Goal: Communication & Community: Answer question/provide support

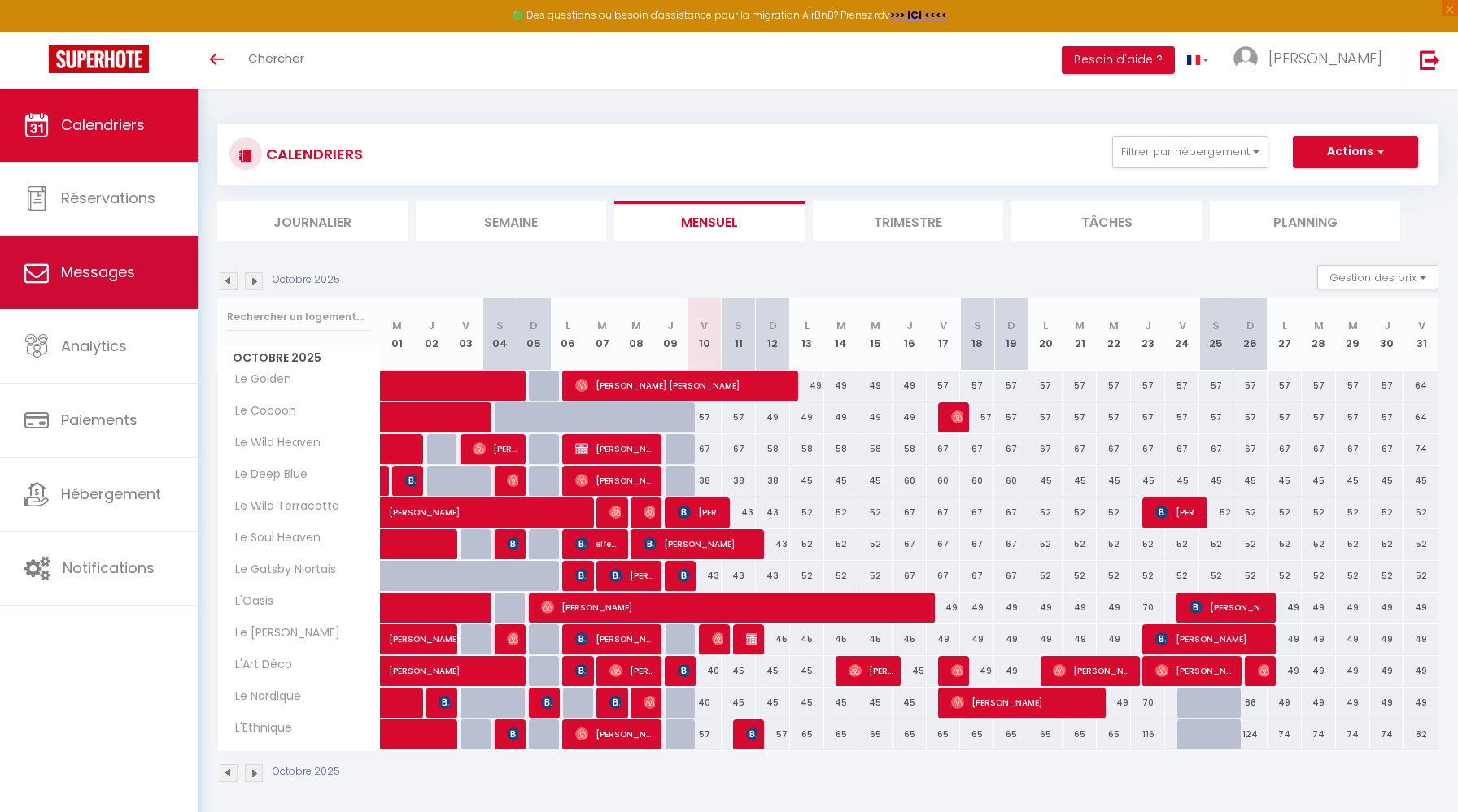
click at [129, 283] on link "Messages" at bounding box center [99, 272] width 198 height 74
select select "message"
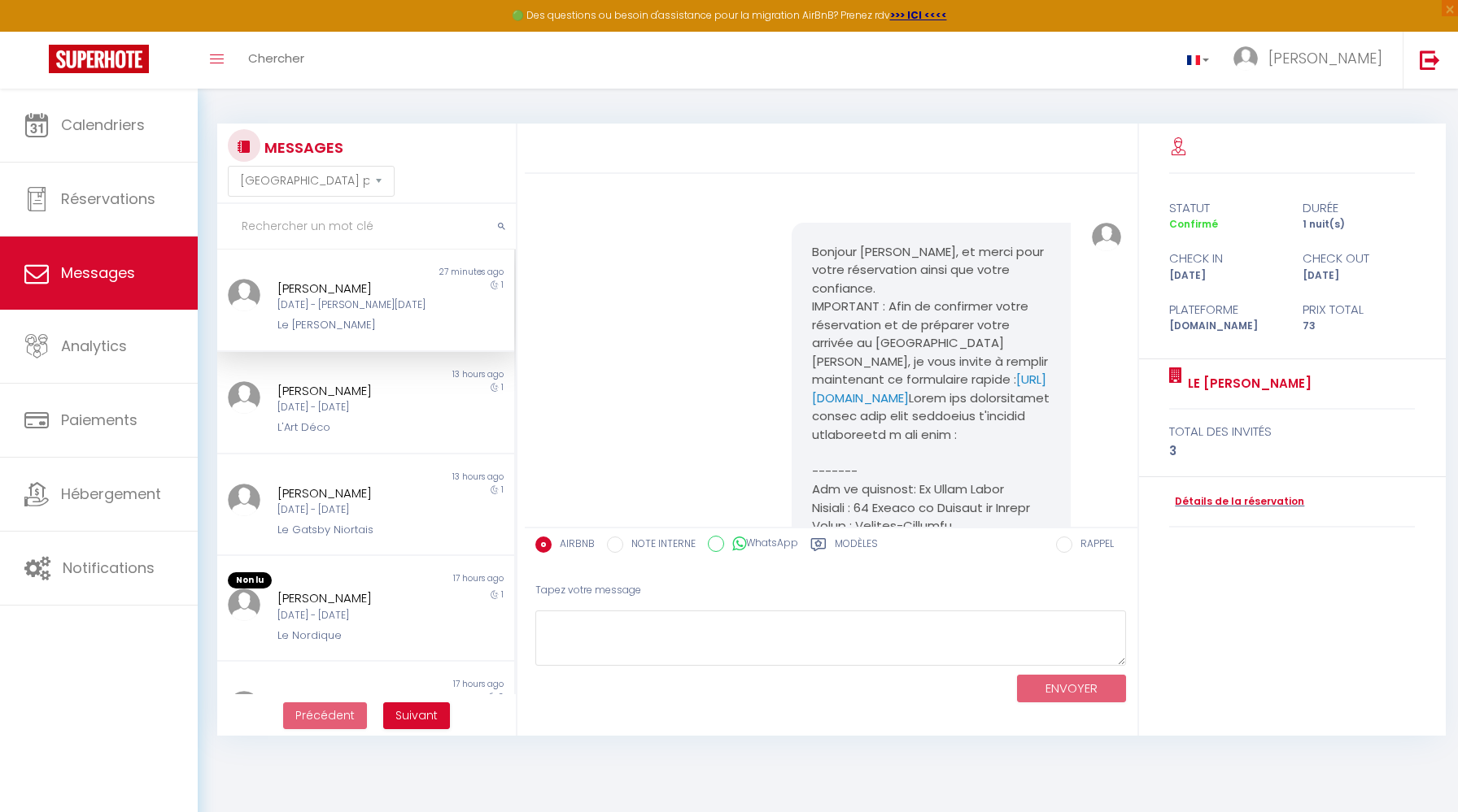
scroll to position [4171, 0]
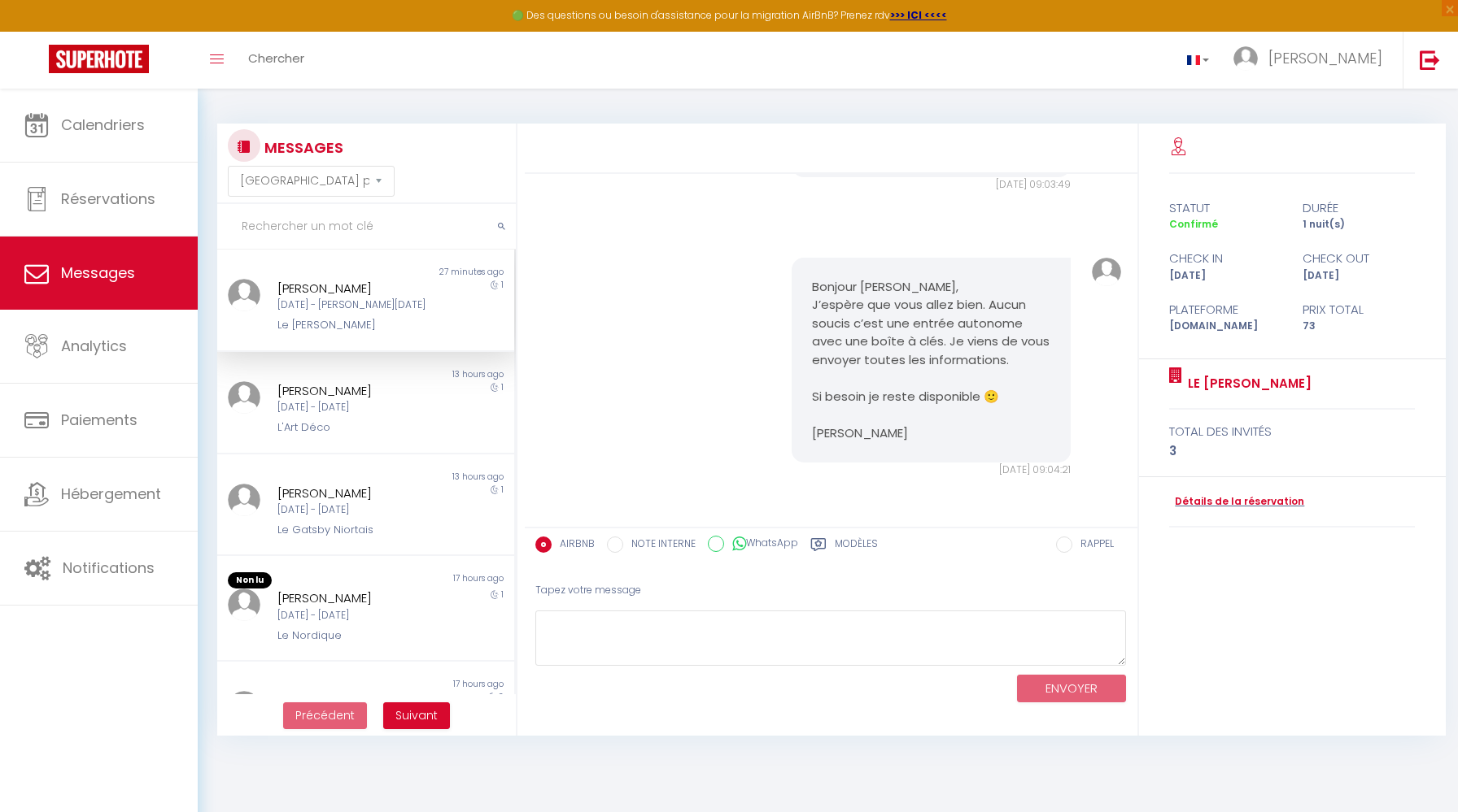
click at [296, 225] on input "text" at bounding box center [366, 227] width 299 height 46
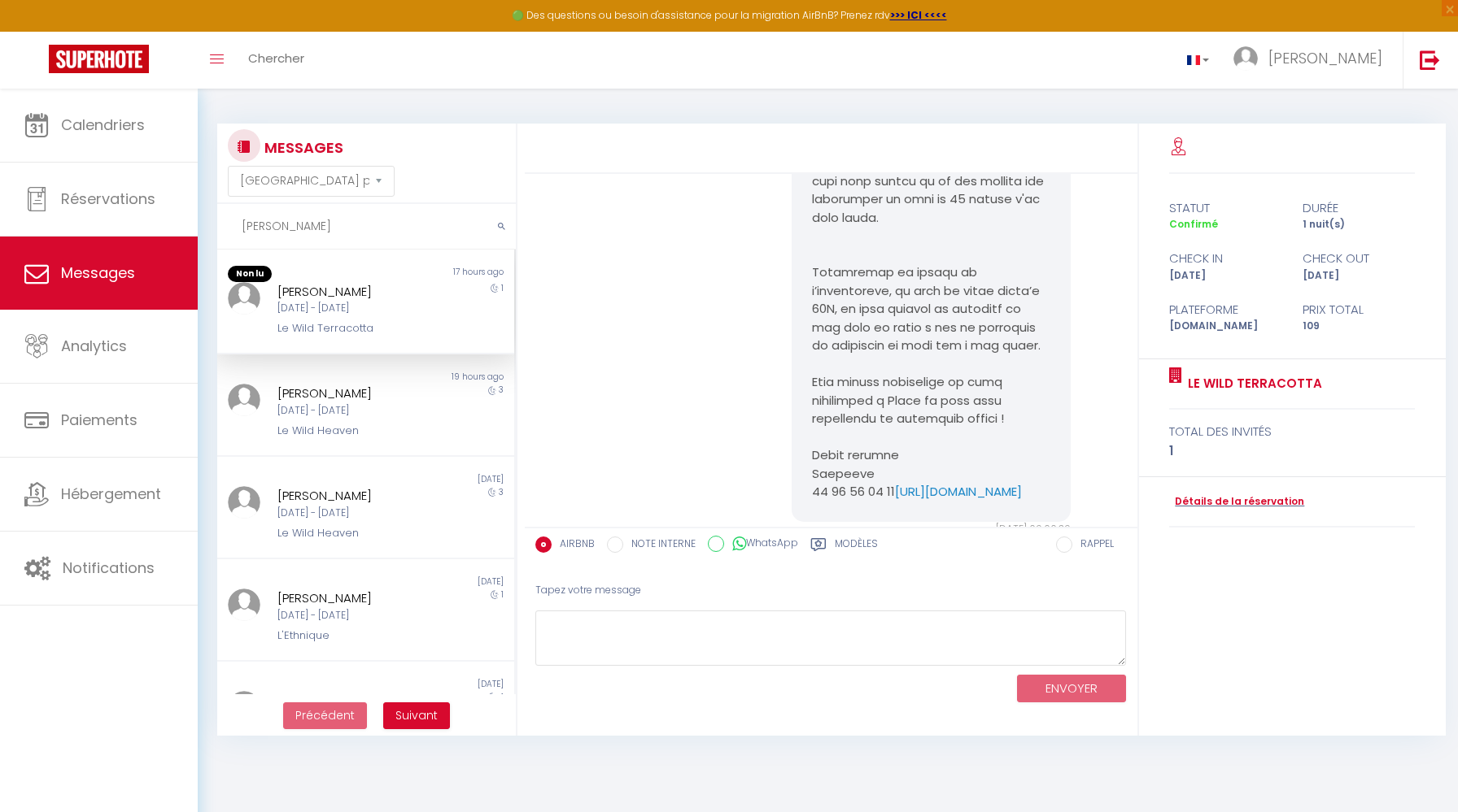
scroll to position [8705, 0]
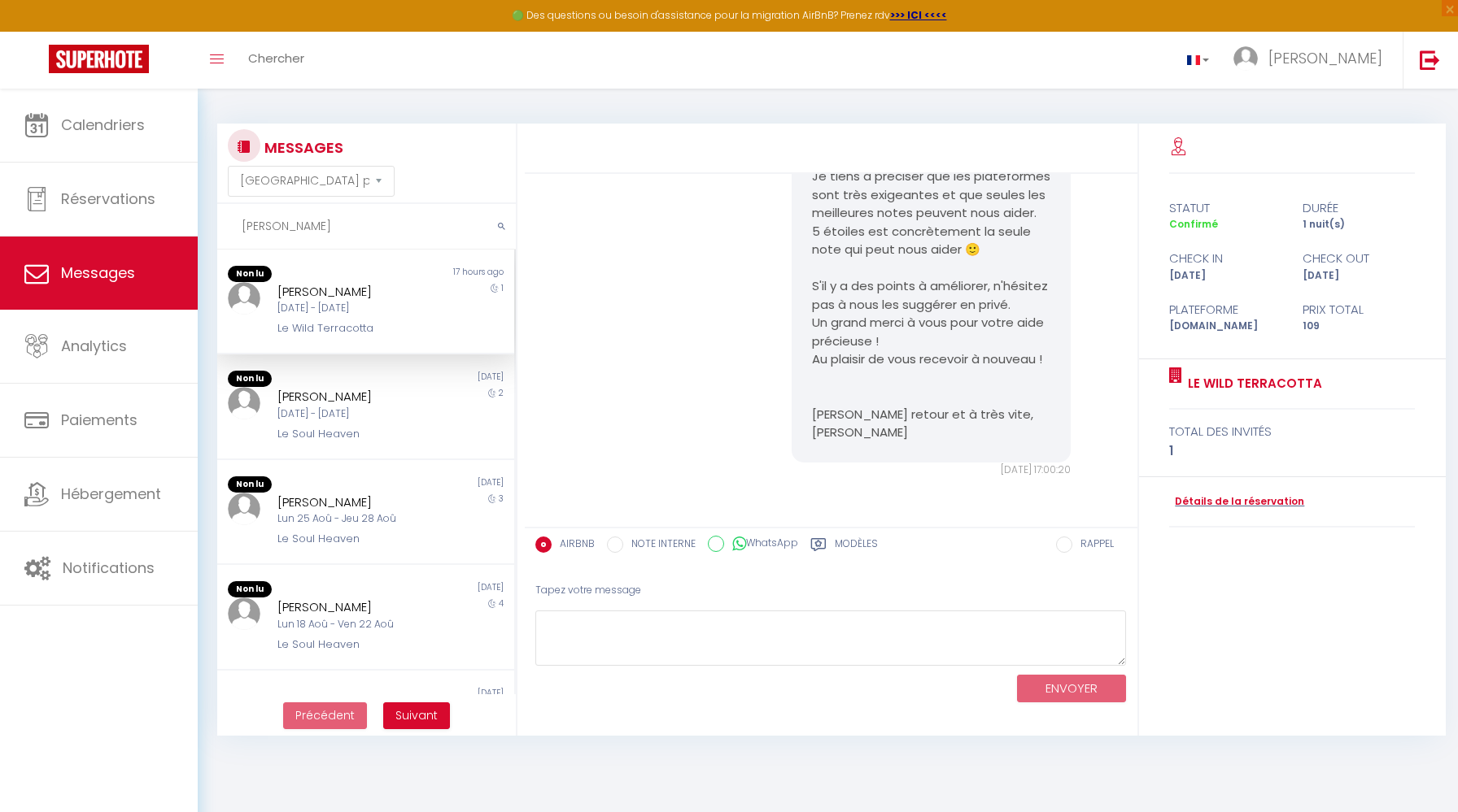
click at [382, 289] on div "[PERSON_NAME]" at bounding box center [353, 292] width 151 height 19
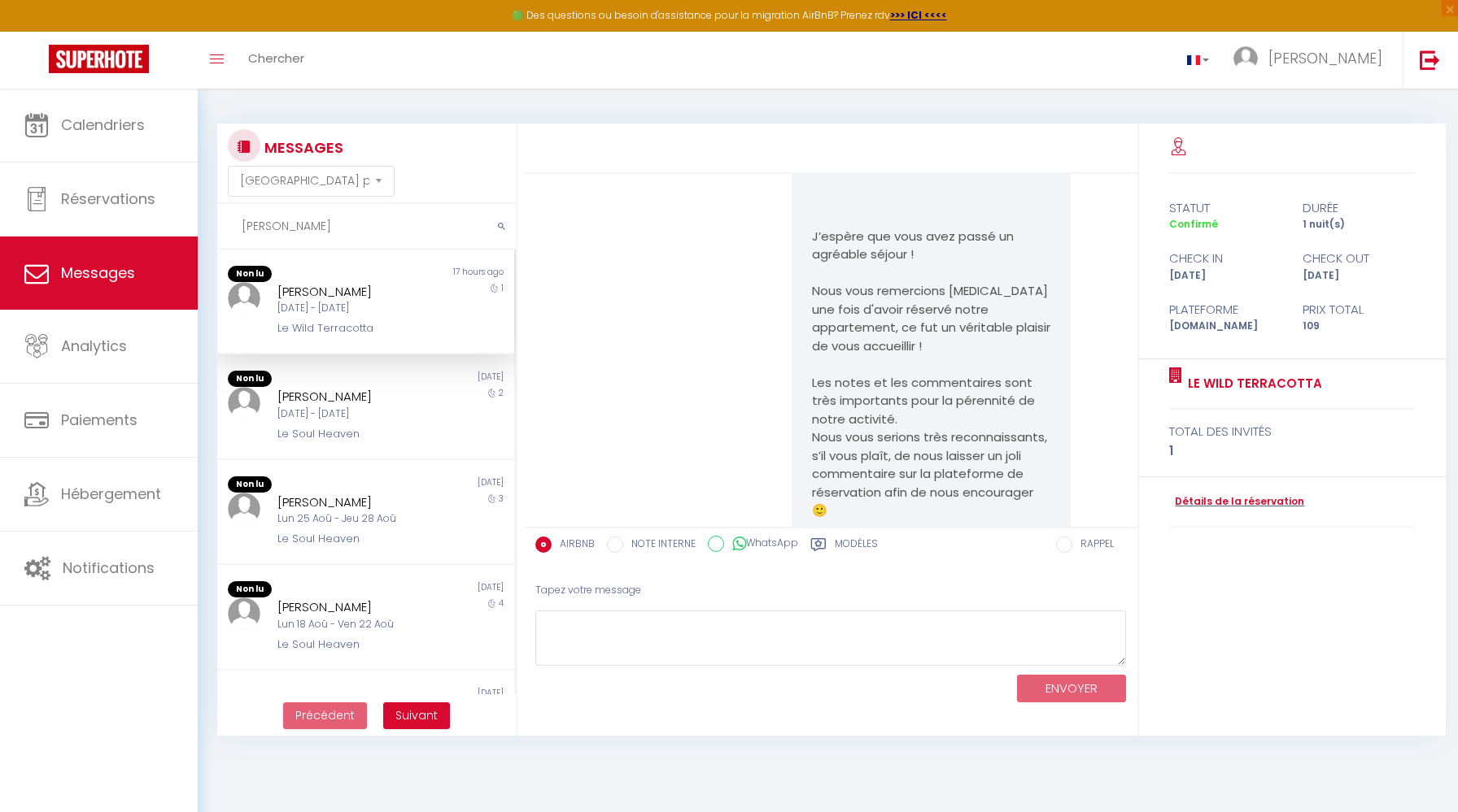
scroll to position [8101, 0]
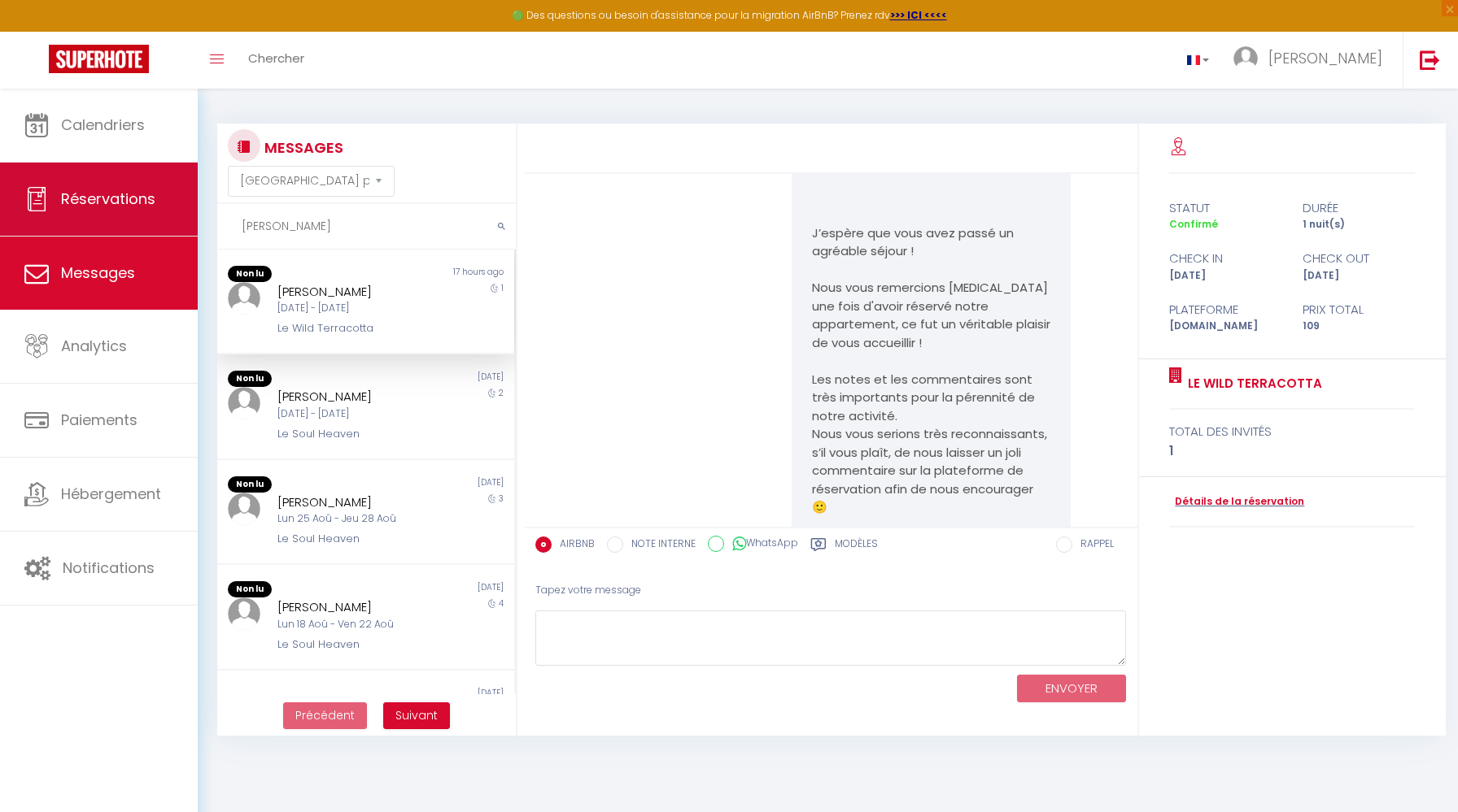
drag, startPoint x: 333, startPoint y: 232, endPoint x: 197, endPoint y: 227, distance: 136.1
click at [197, 227] on div "🟢 Des questions ou besoin d'assistance pour la migration AirBnB? Prenez rdv >>>…" at bounding box center [729, 422] width 1458 height 667
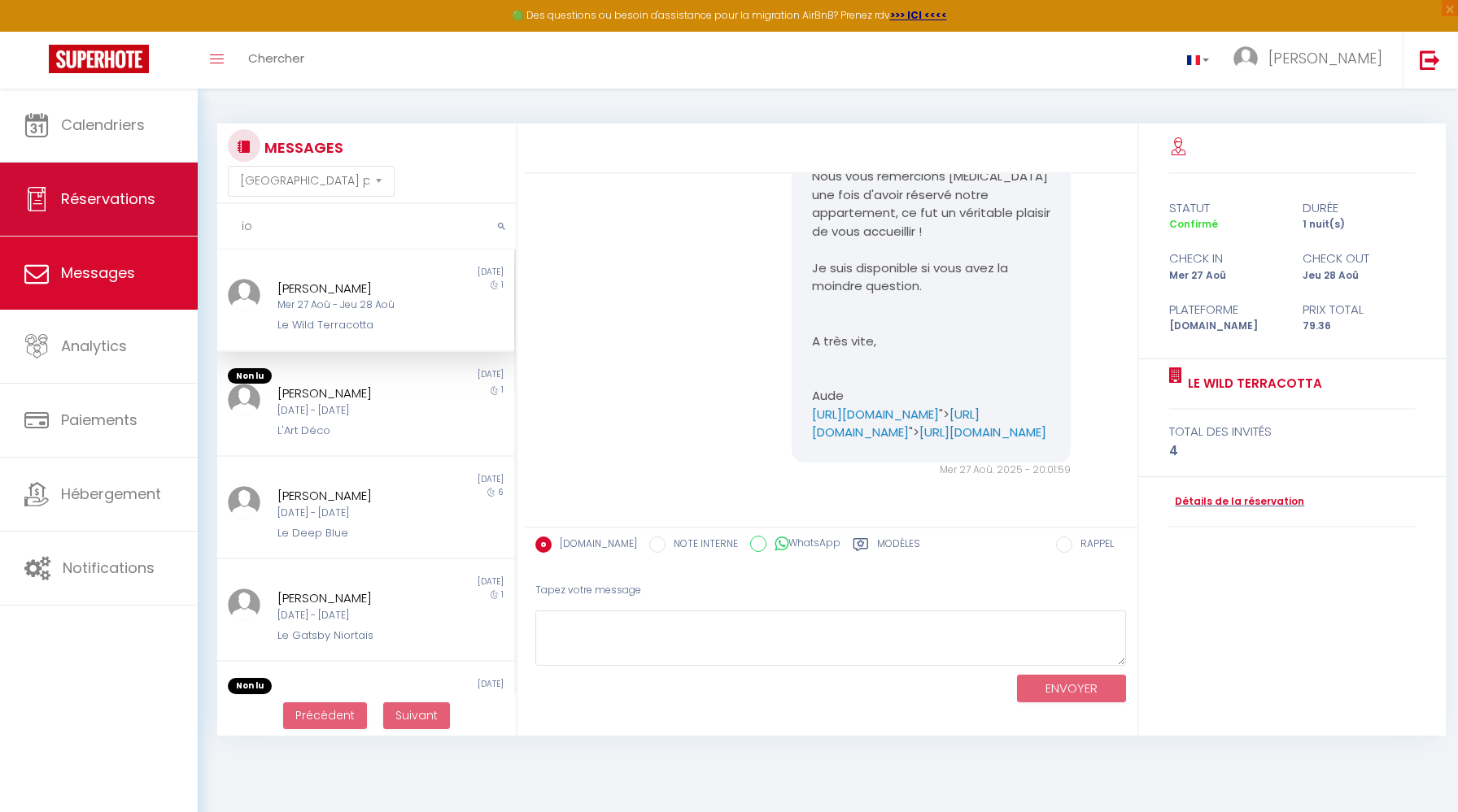
scroll to position [4727, 0]
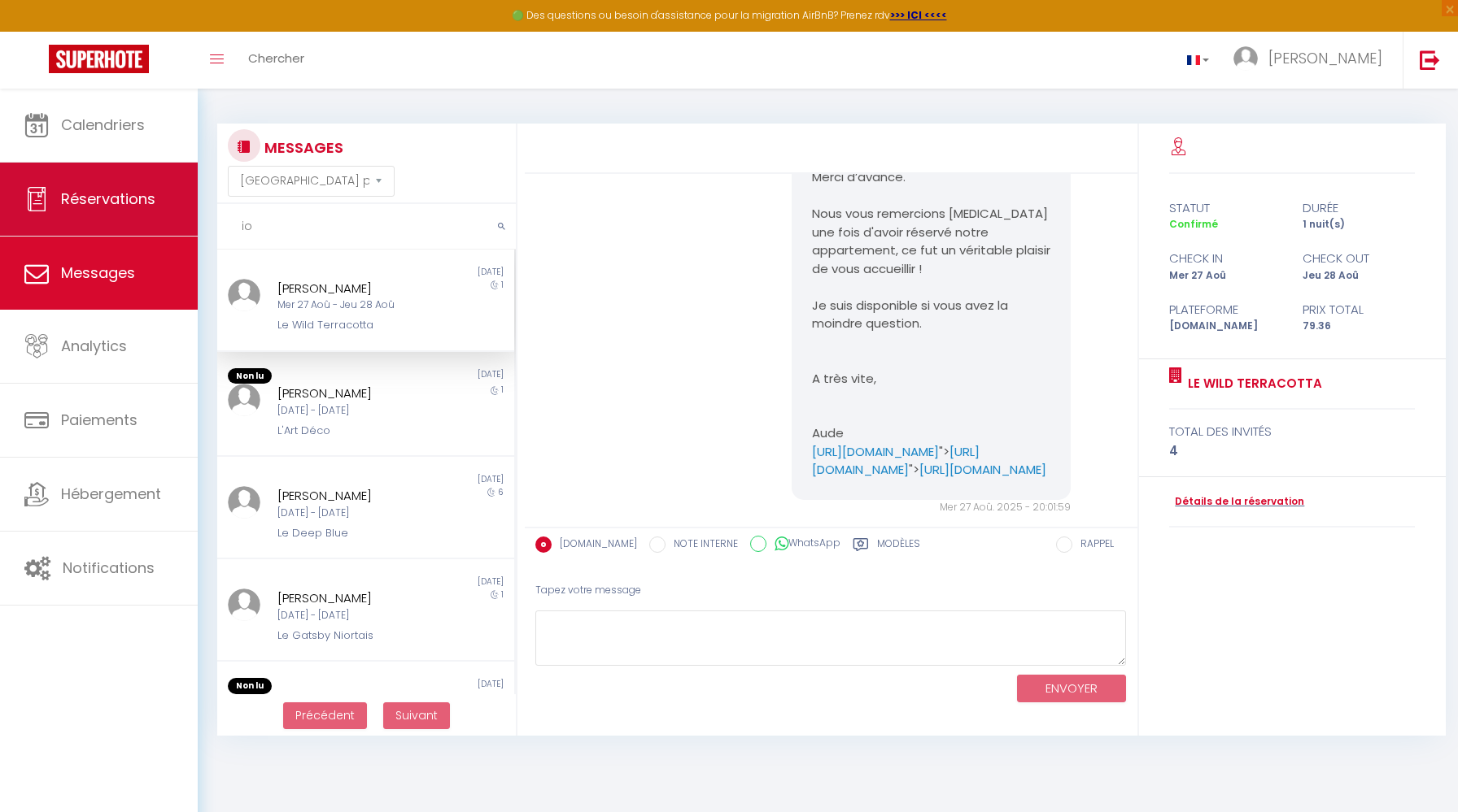
type input "i"
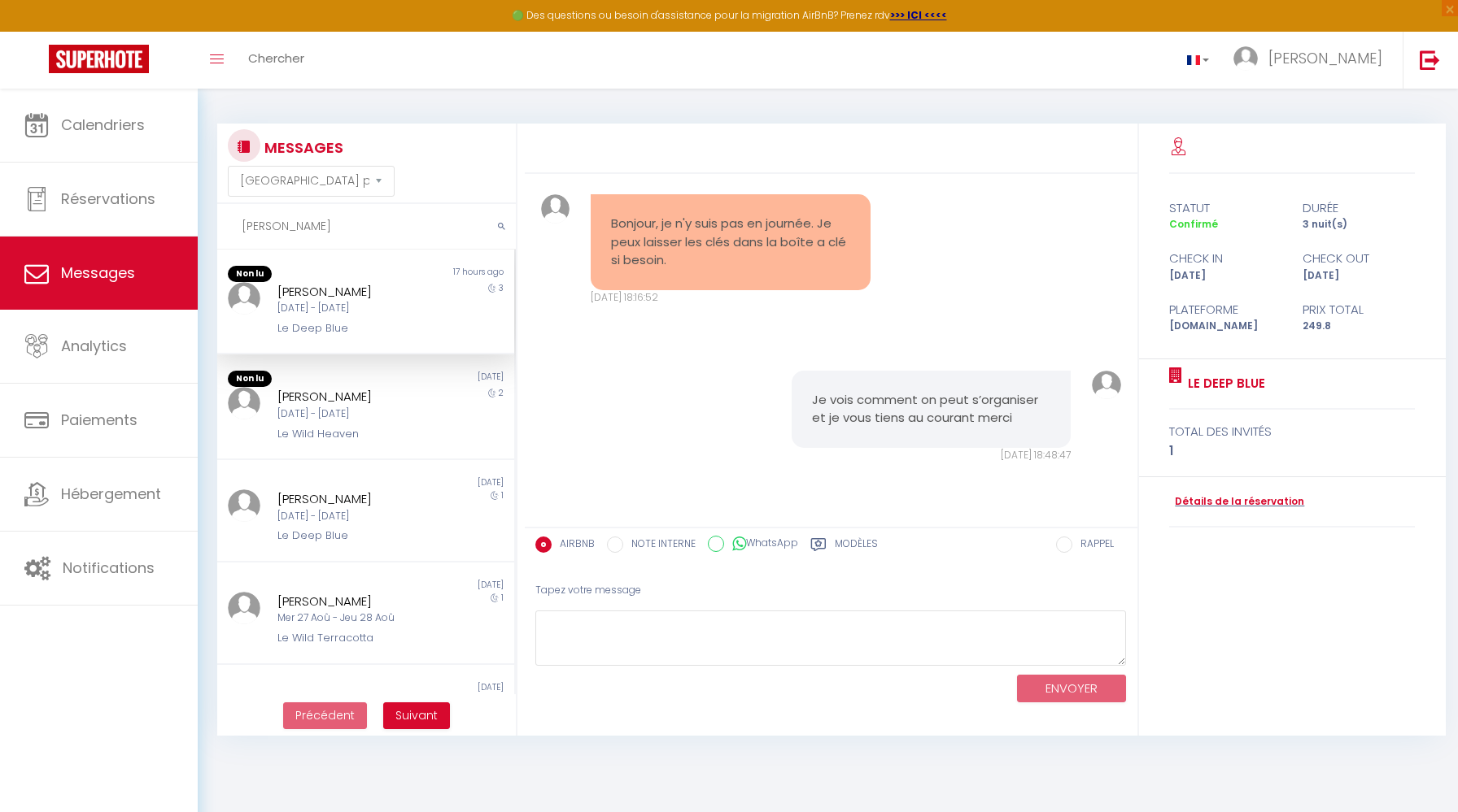
scroll to position [3112, 0]
drag, startPoint x: 328, startPoint y: 215, endPoint x: 345, endPoint y: 231, distance: 23.3
click at [345, 231] on input "[PERSON_NAME]" at bounding box center [366, 227] width 299 height 46
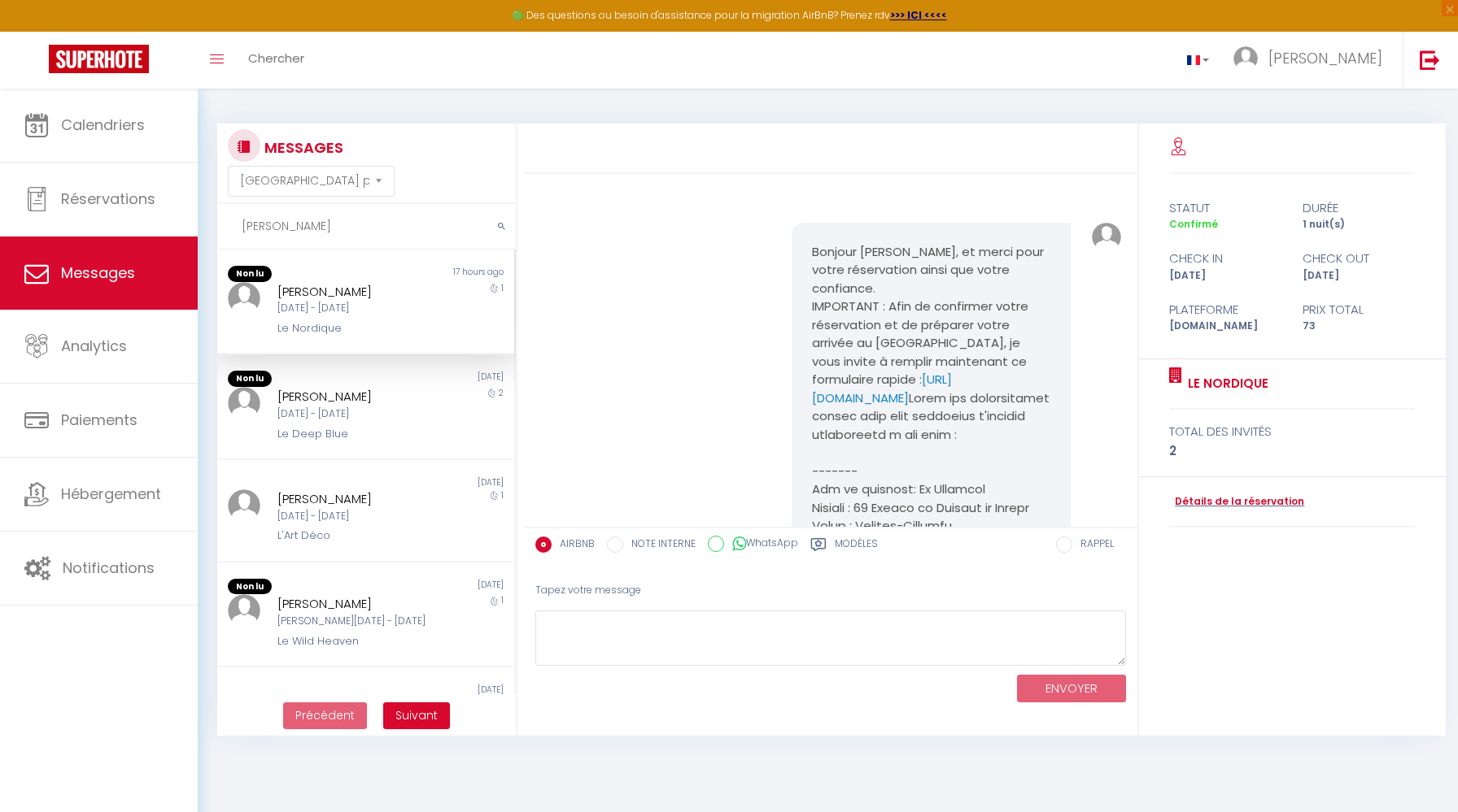
scroll to position [26, 0]
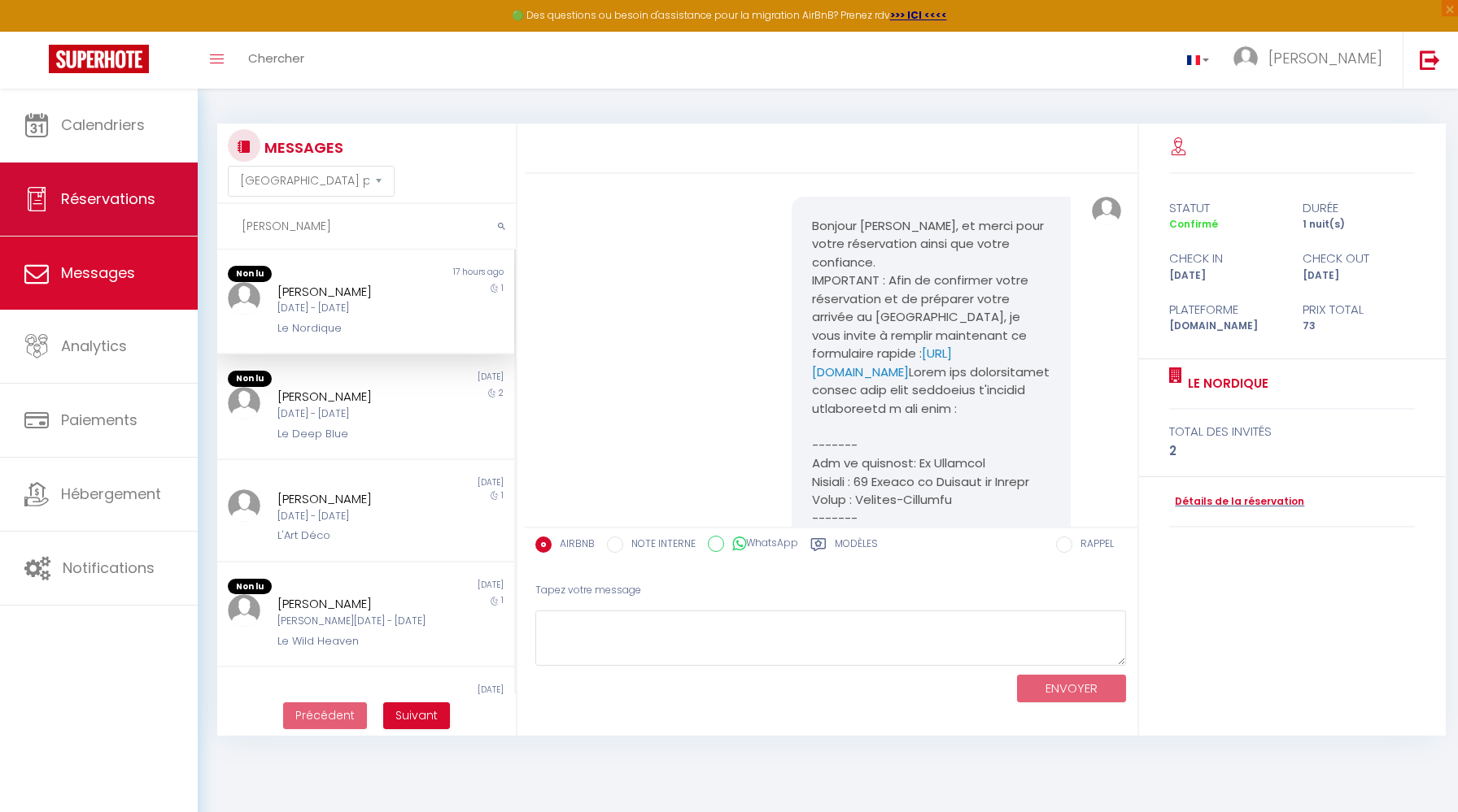
drag, startPoint x: 304, startPoint y: 231, endPoint x: 154, endPoint y: 218, distance: 150.6
click at [154, 219] on div "🟢 Des questions ou besoin d'assistance pour la migration AirBnB? Prenez rdv >>>…" at bounding box center [729, 422] width 1458 height 667
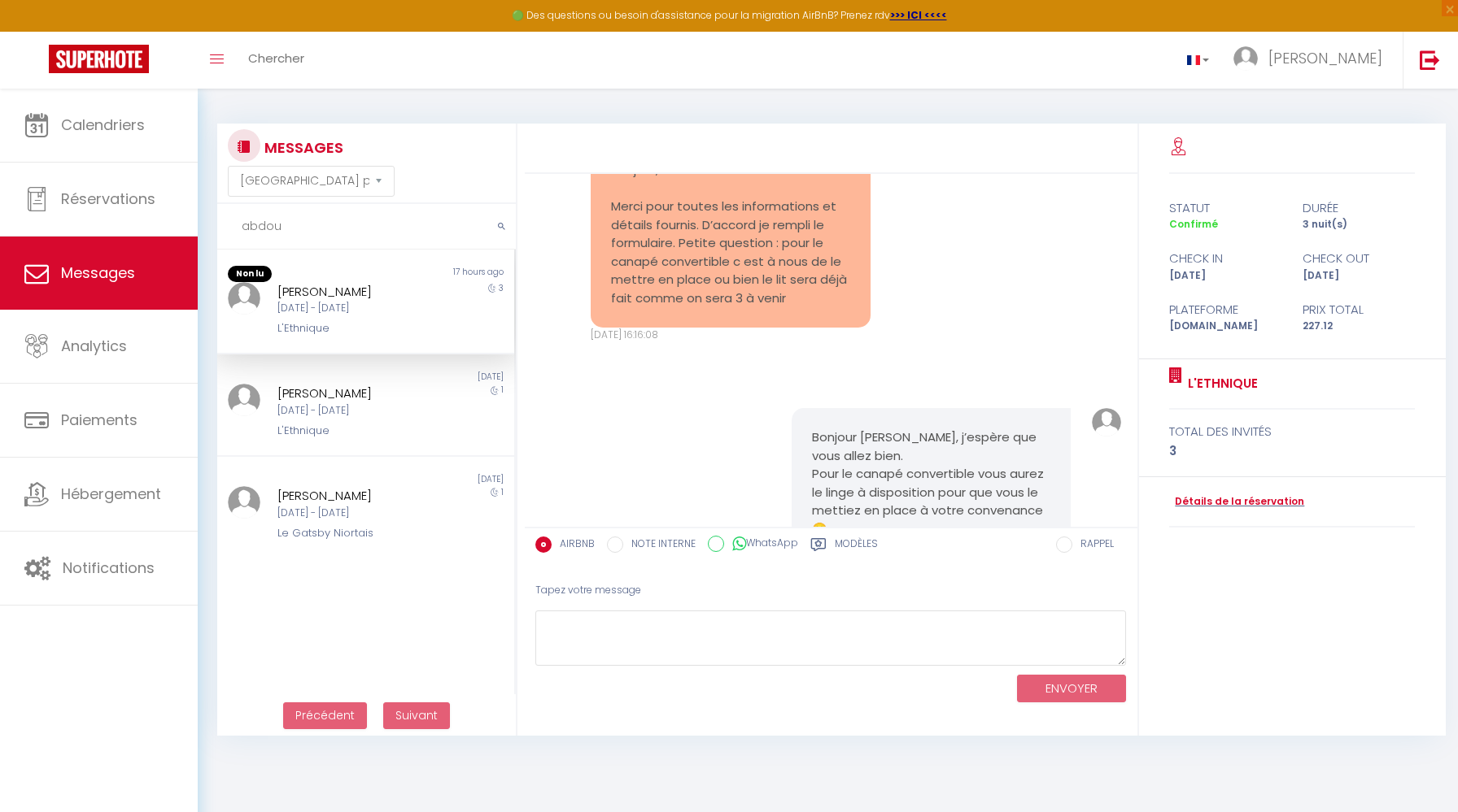
scroll to position [1427, 0]
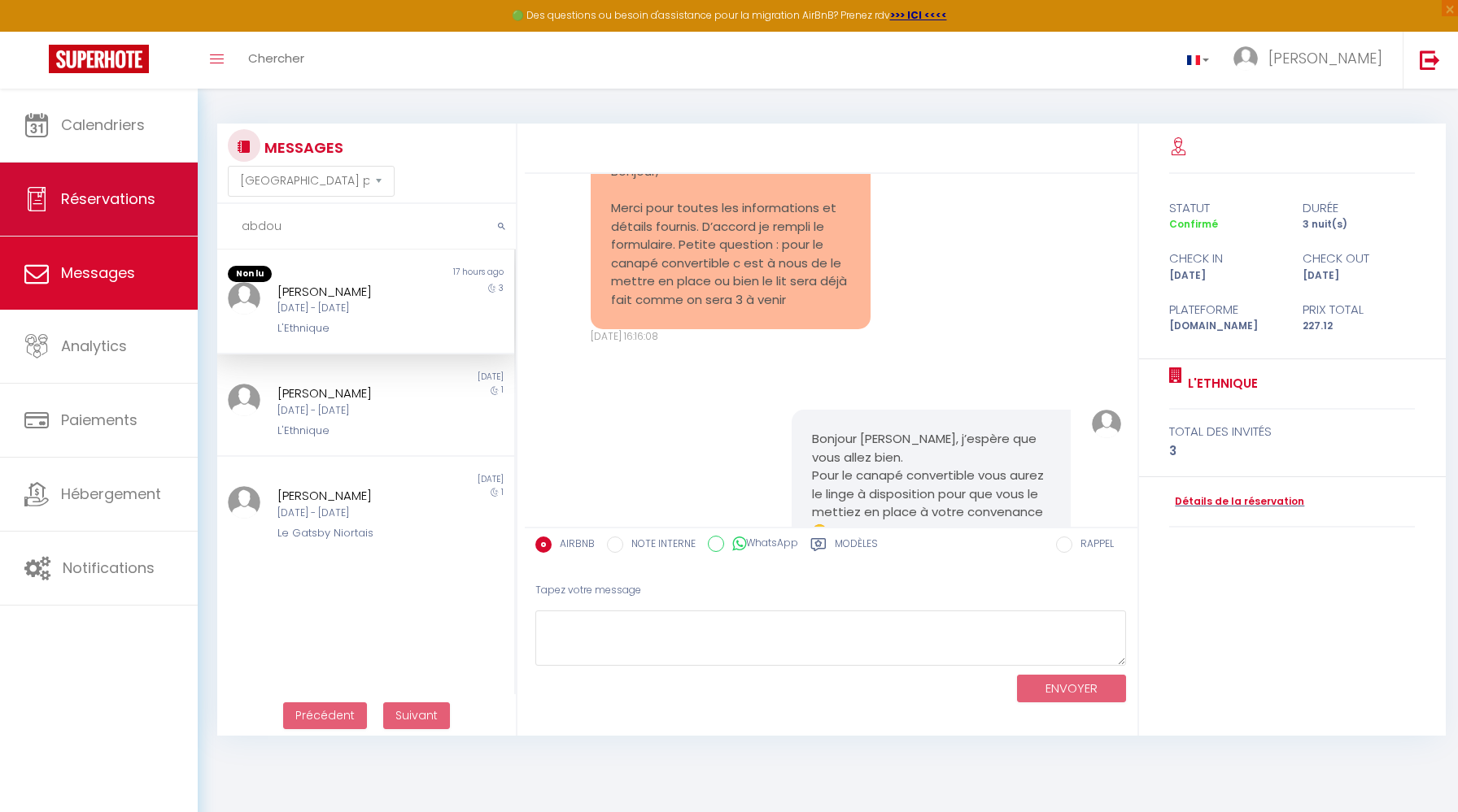
drag, startPoint x: 332, startPoint y: 231, endPoint x: 151, endPoint y: 211, distance: 182.1
click at [151, 211] on div "🟢 Des questions ou besoin d'assistance pour la migration AirBnB? Prenez rdv >>>…" at bounding box center [729, 422] width 1458 height 667
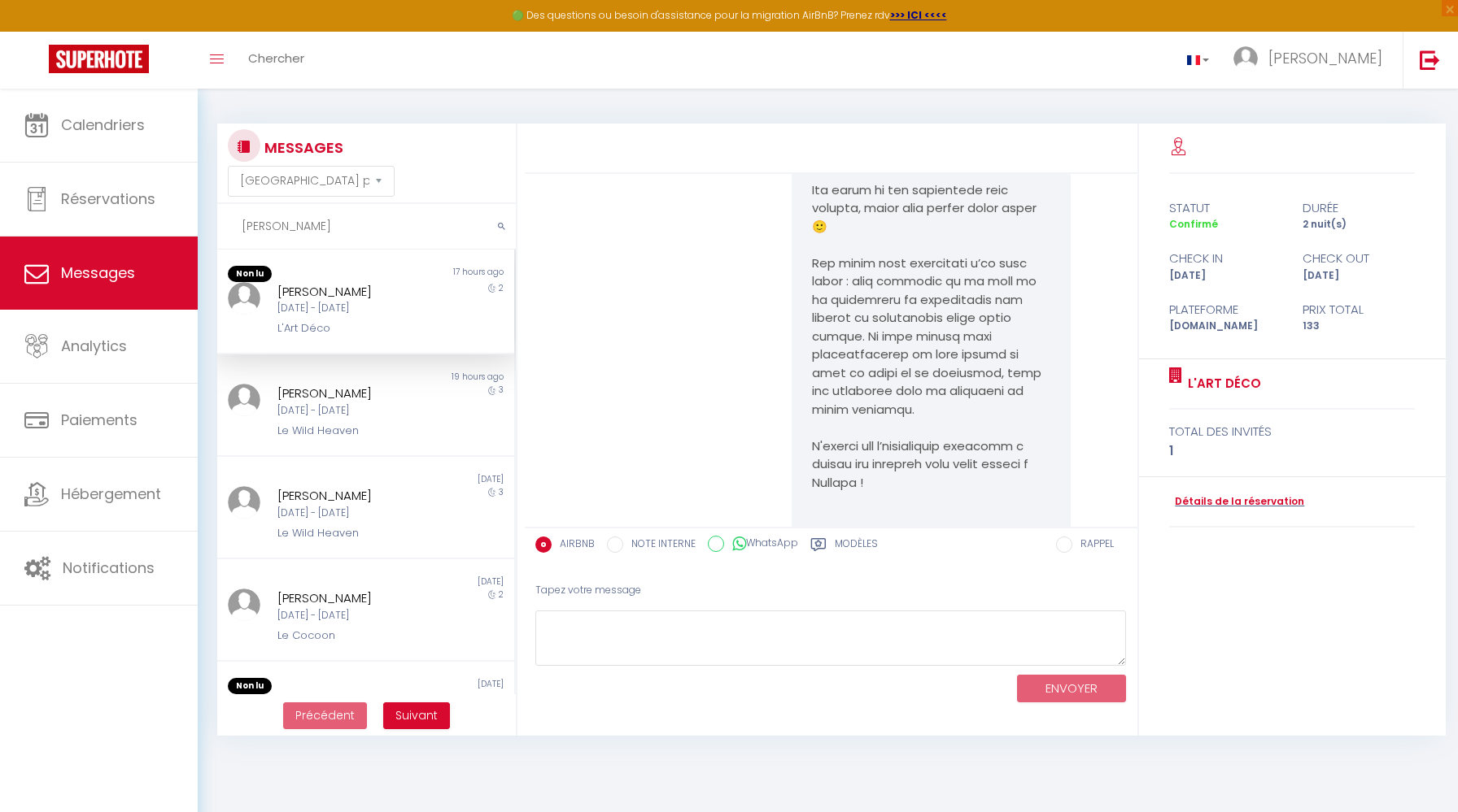
scroll to position [0, 0]
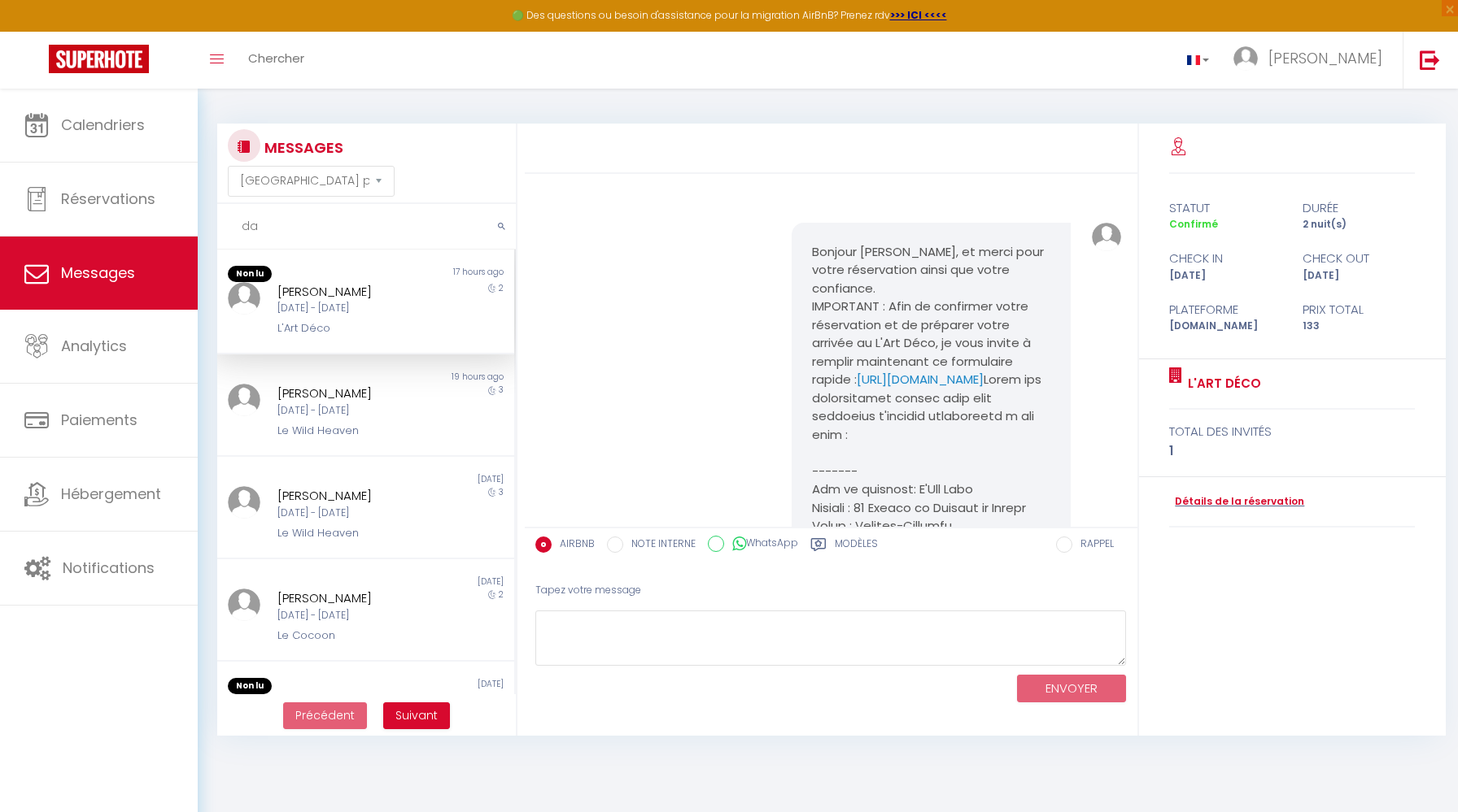
type input "d"
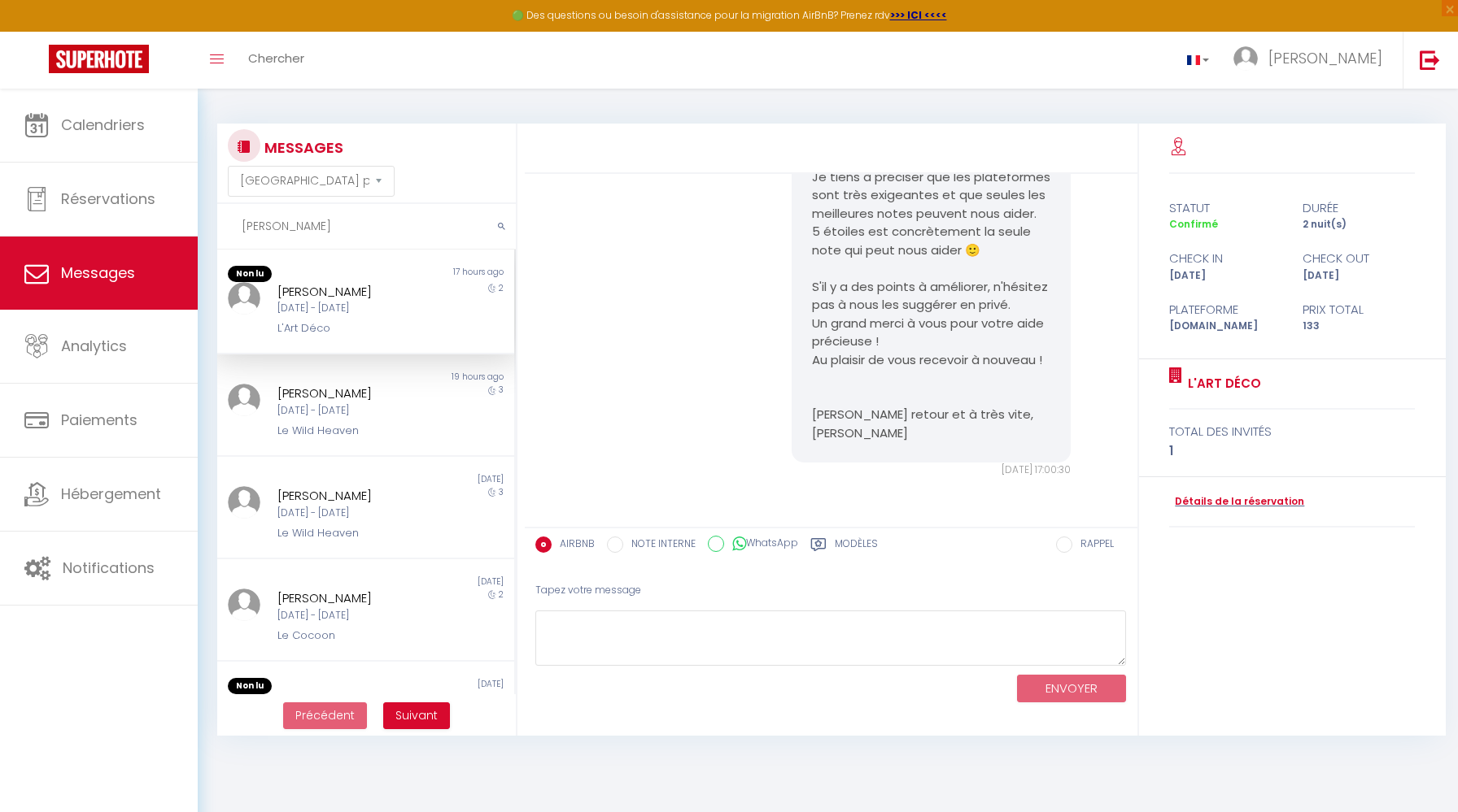
type input "[PERSON_NAME]"
